Goal: Information Seeking & Learning: Check status

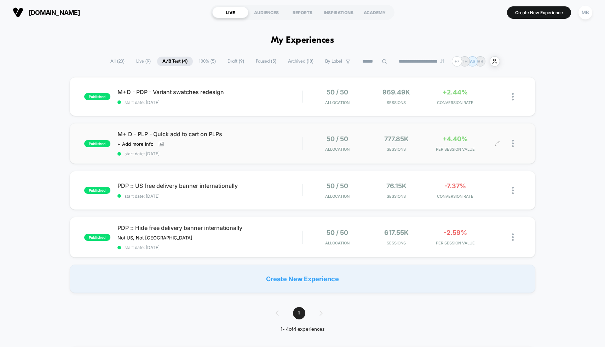
click at [307, 144] on div "50 / 50 Allocation 777.85k Sessions +4.40% PER SESSION VALUE" at bounding box center [412, 143] width 218 height 17
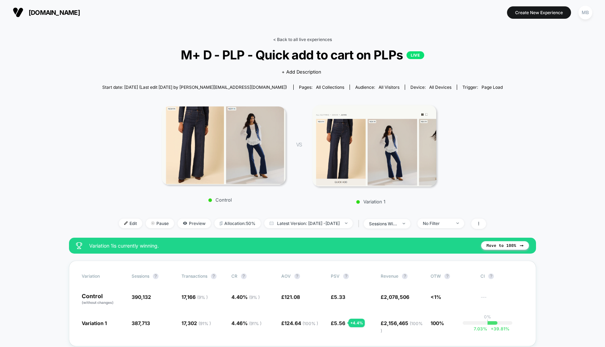
click at [304, 39] on link "< Back to all live experiences" at bounding box center [302, 39] width 59 height 5
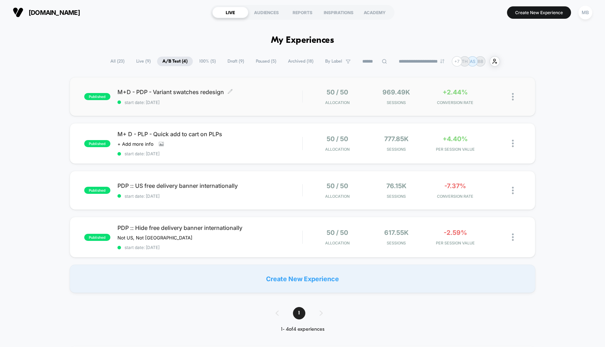
click at [273, 102] on span "start date: [DATE]" at bounding box center [210, 102] width 185 height 5
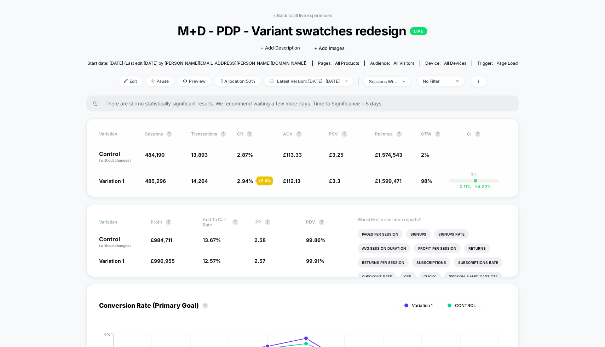
scroll to position [25, 0]
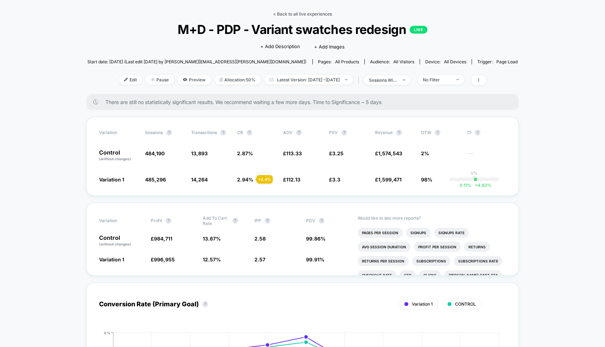
click at [321, 15] on link "< Back to all live experiences" at bounding box center [302, 13] width 59 height 5
